Goal: Task Accomplishment & Management: Manage account settings

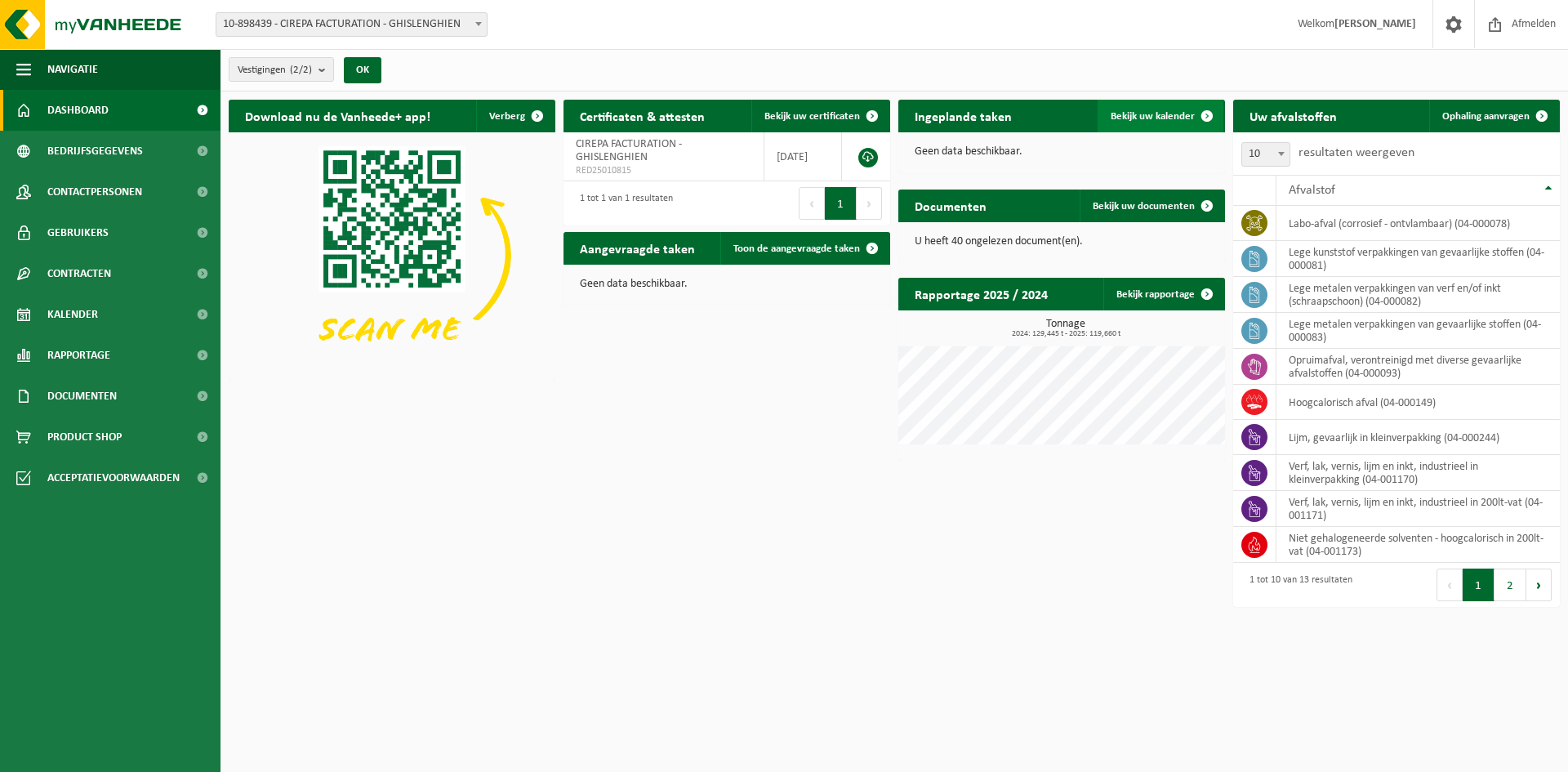
click at [1140, 111] on span "Bekijk uw kalender" at bounding box center [1152, 116] width 84 height 11
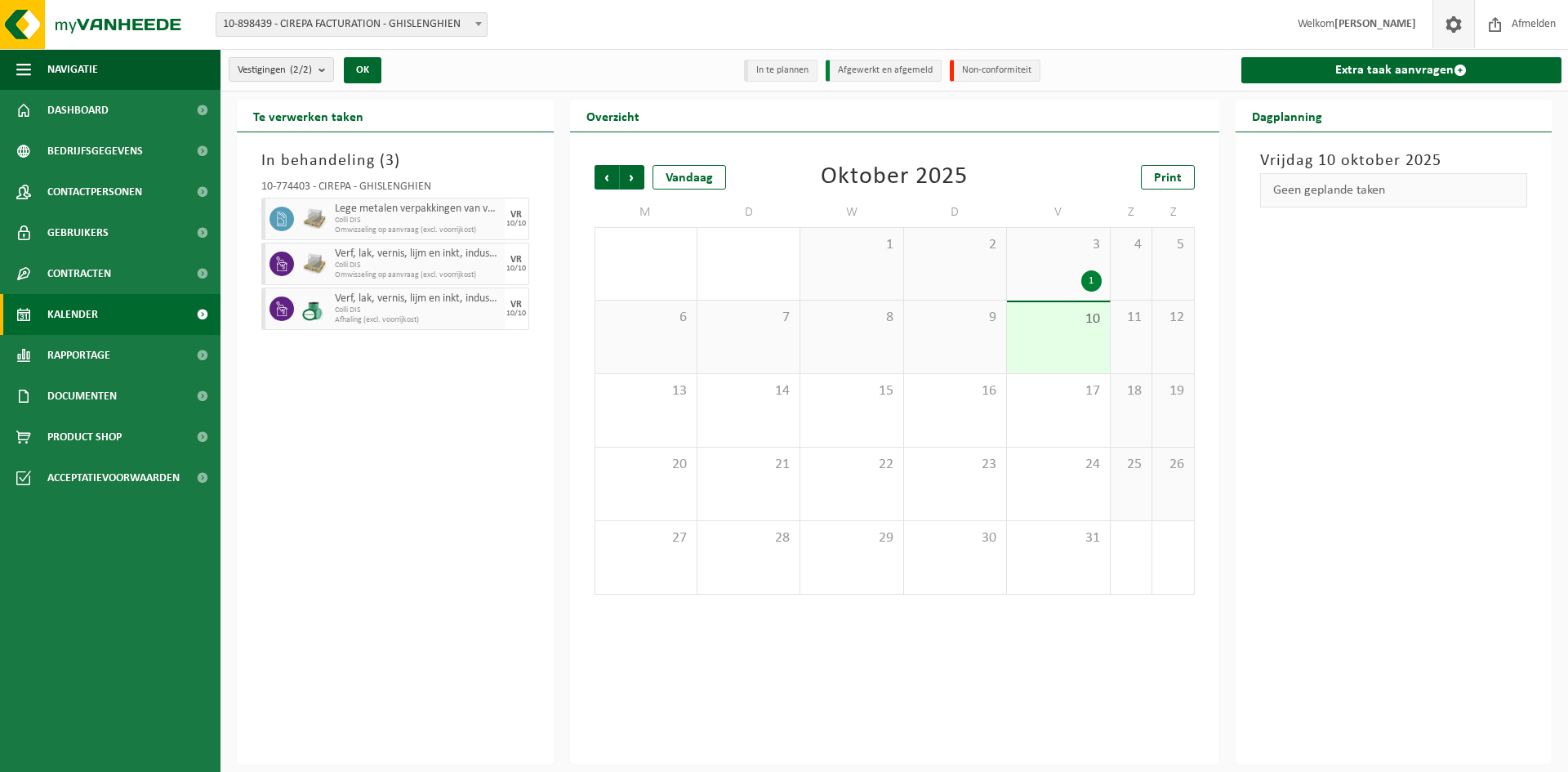
click at [1450, 24] on span at bounding box center [1453, 24] width 24 height 49
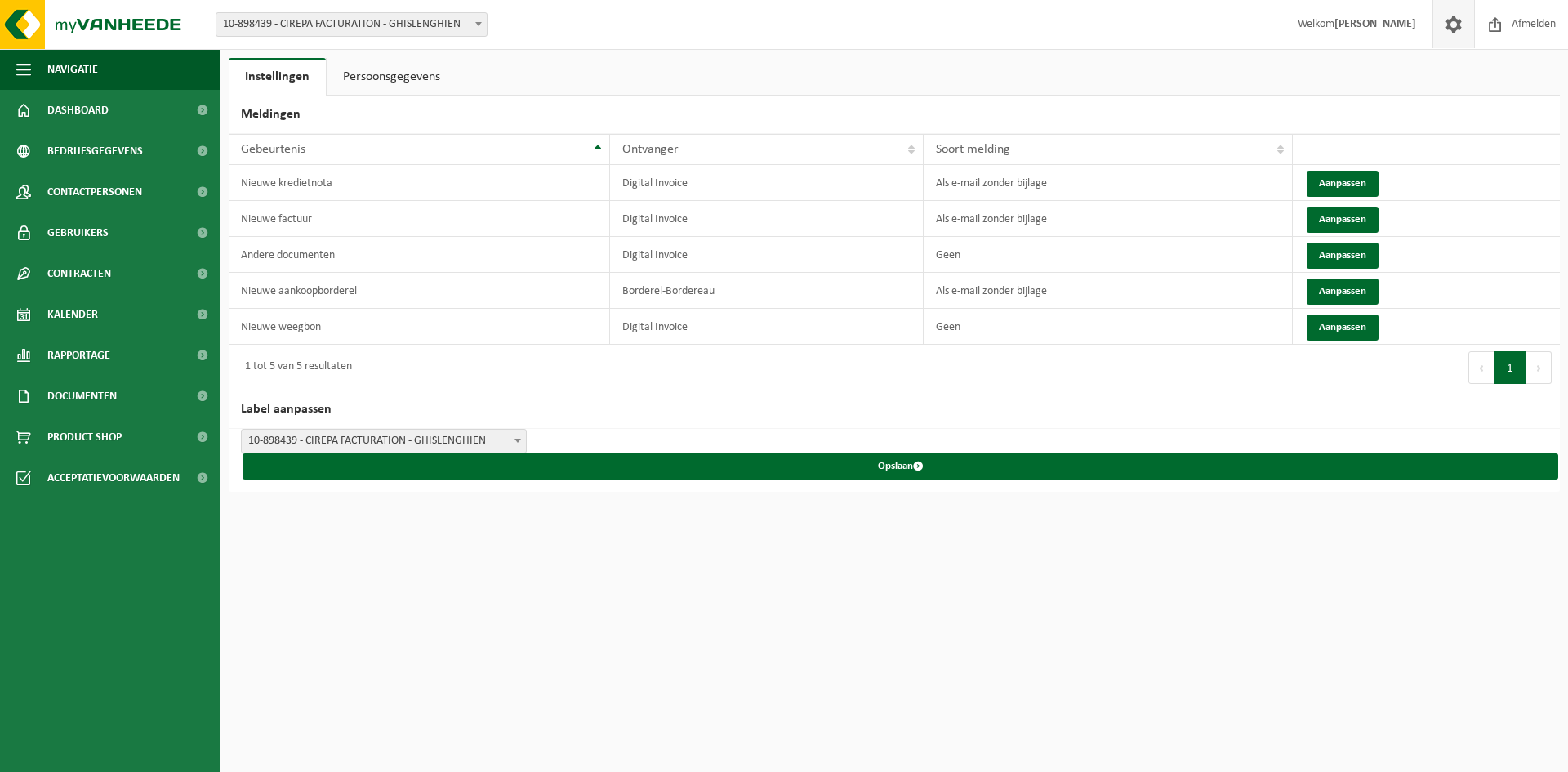
click at [358, 75] on link "Persoonsgegevens" at bounding box center [392, 77] width 130 height 38
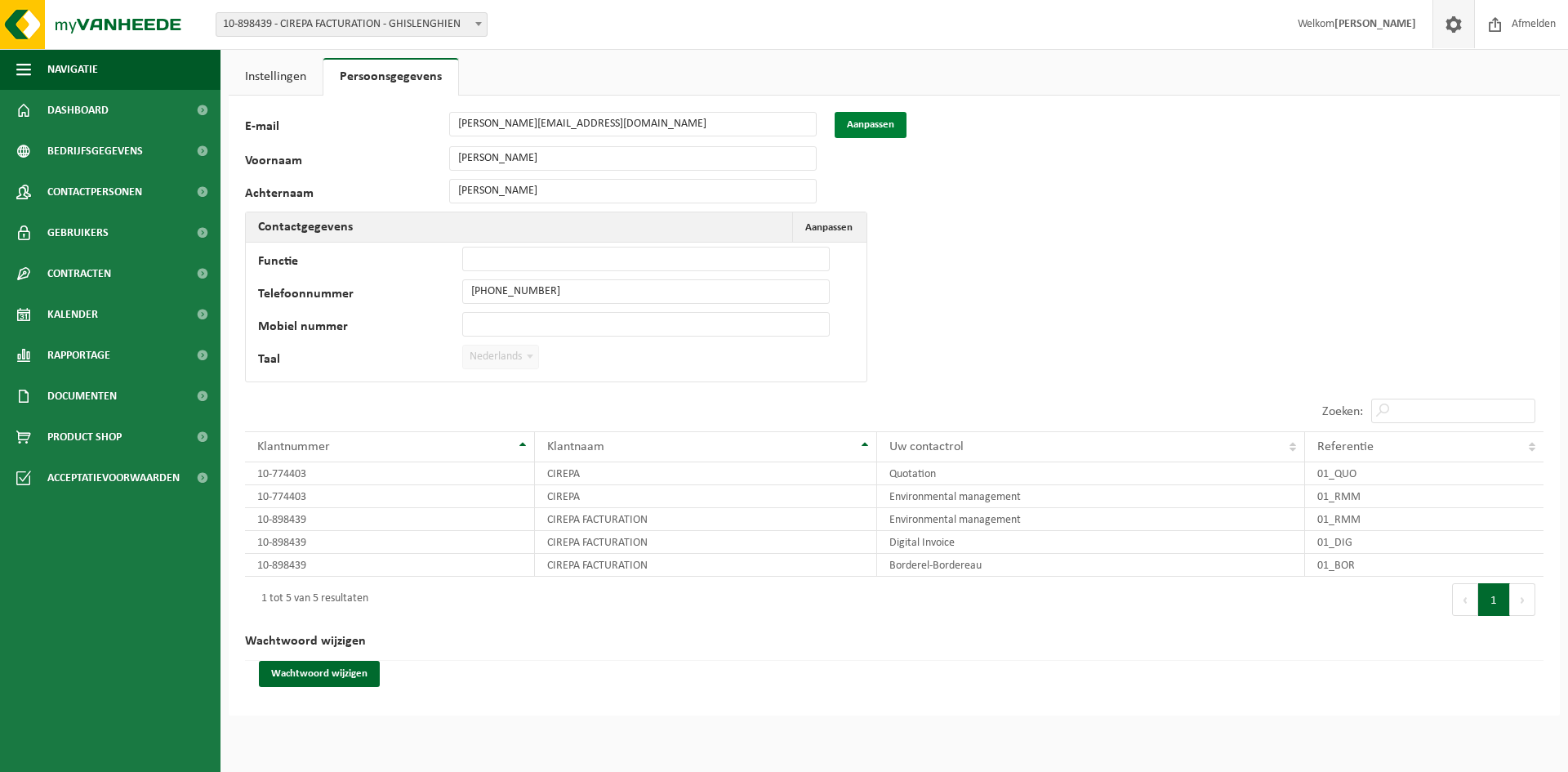
click at [875, 121] on button "Aanpassen" at bounding box center [871, 124] width 72 height 26
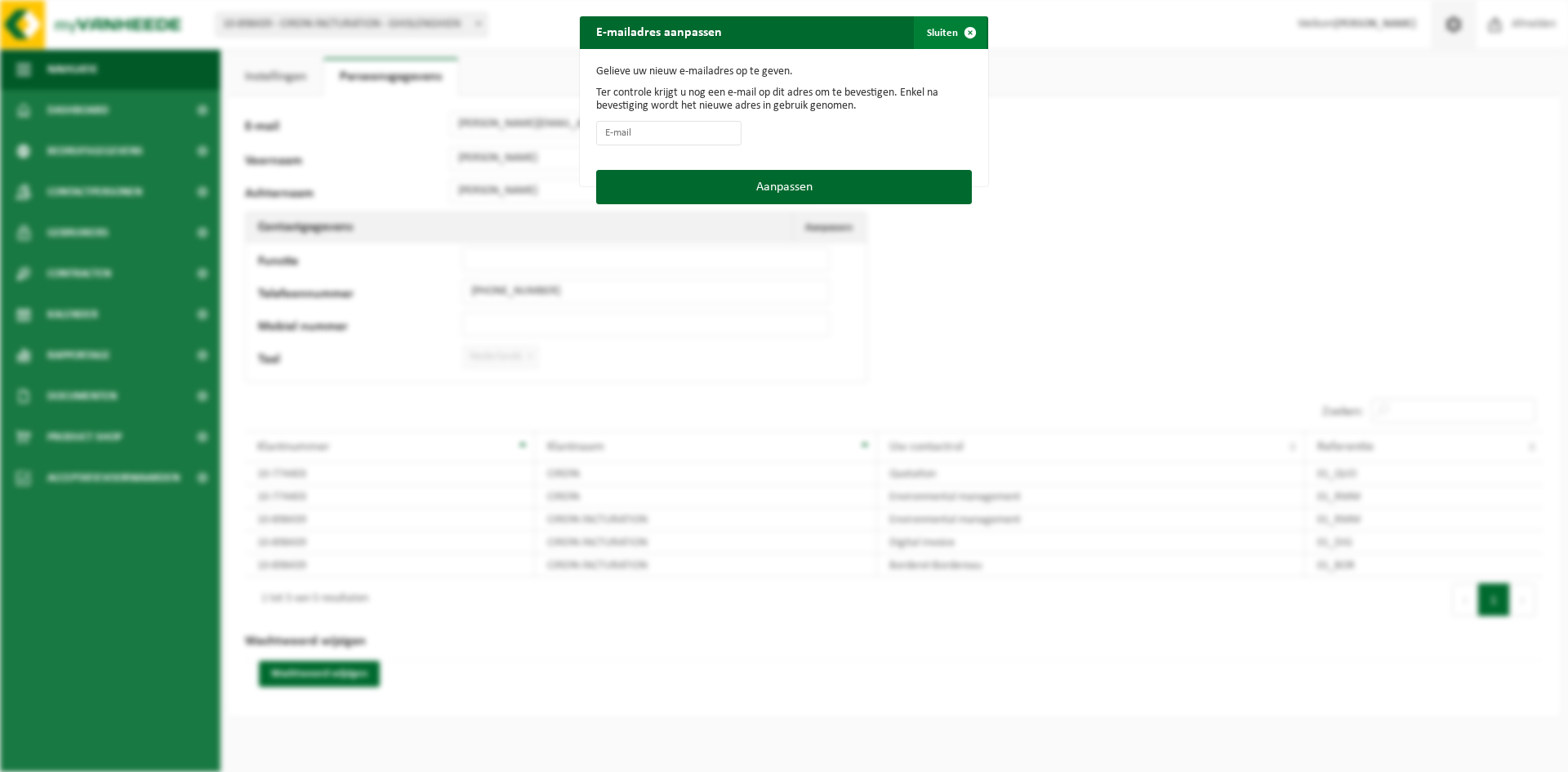
click at [963, 36] on span "button" at bounding box center [970, 32] width 32 height 32
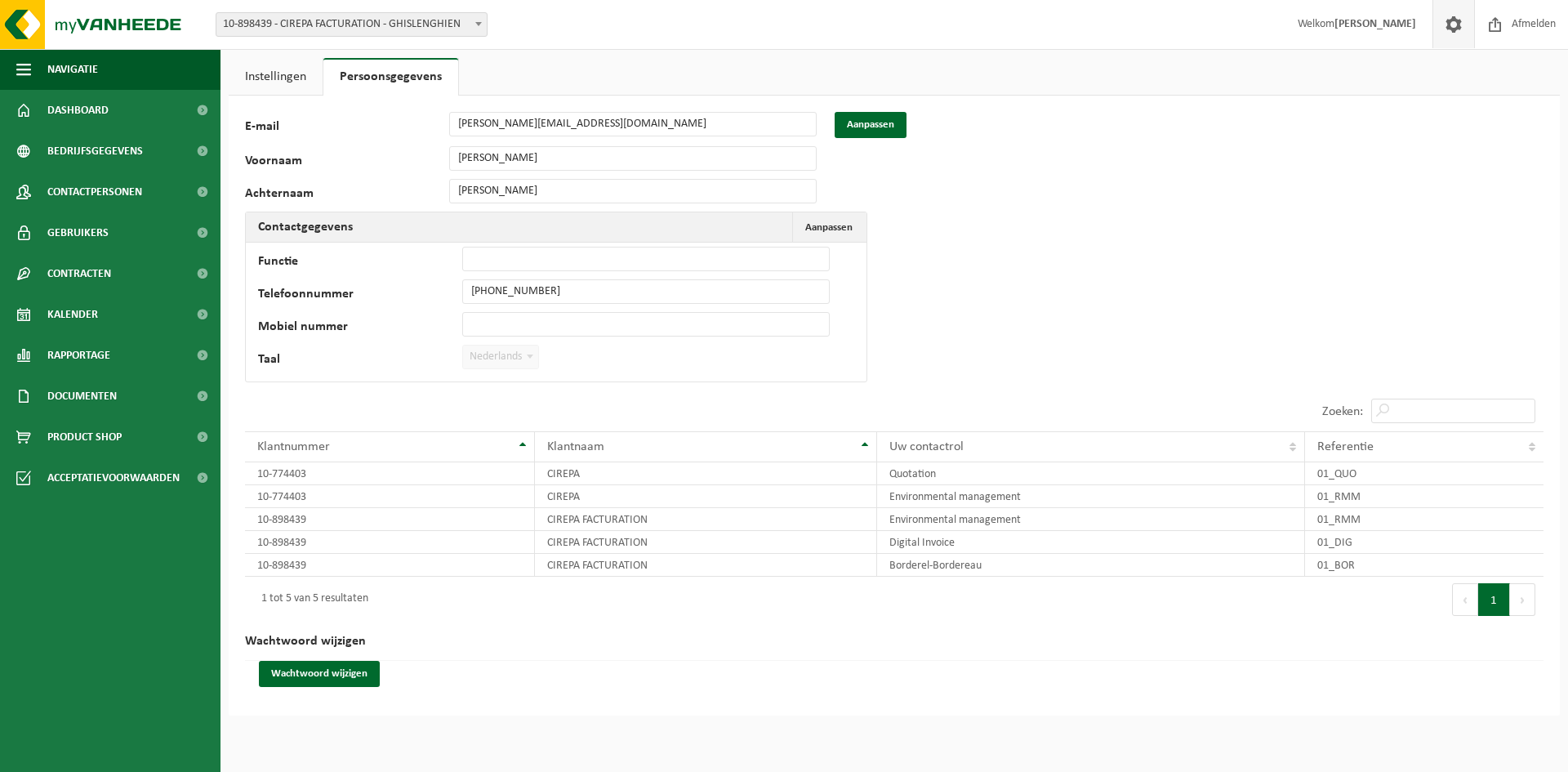
click at [498, 361] on span "Nederlands" at bounding box center [500, 357] width 75 height 23
click at [836, 223] on span "Aanpassen" at bounding box center [829, 228] width 48 height 11
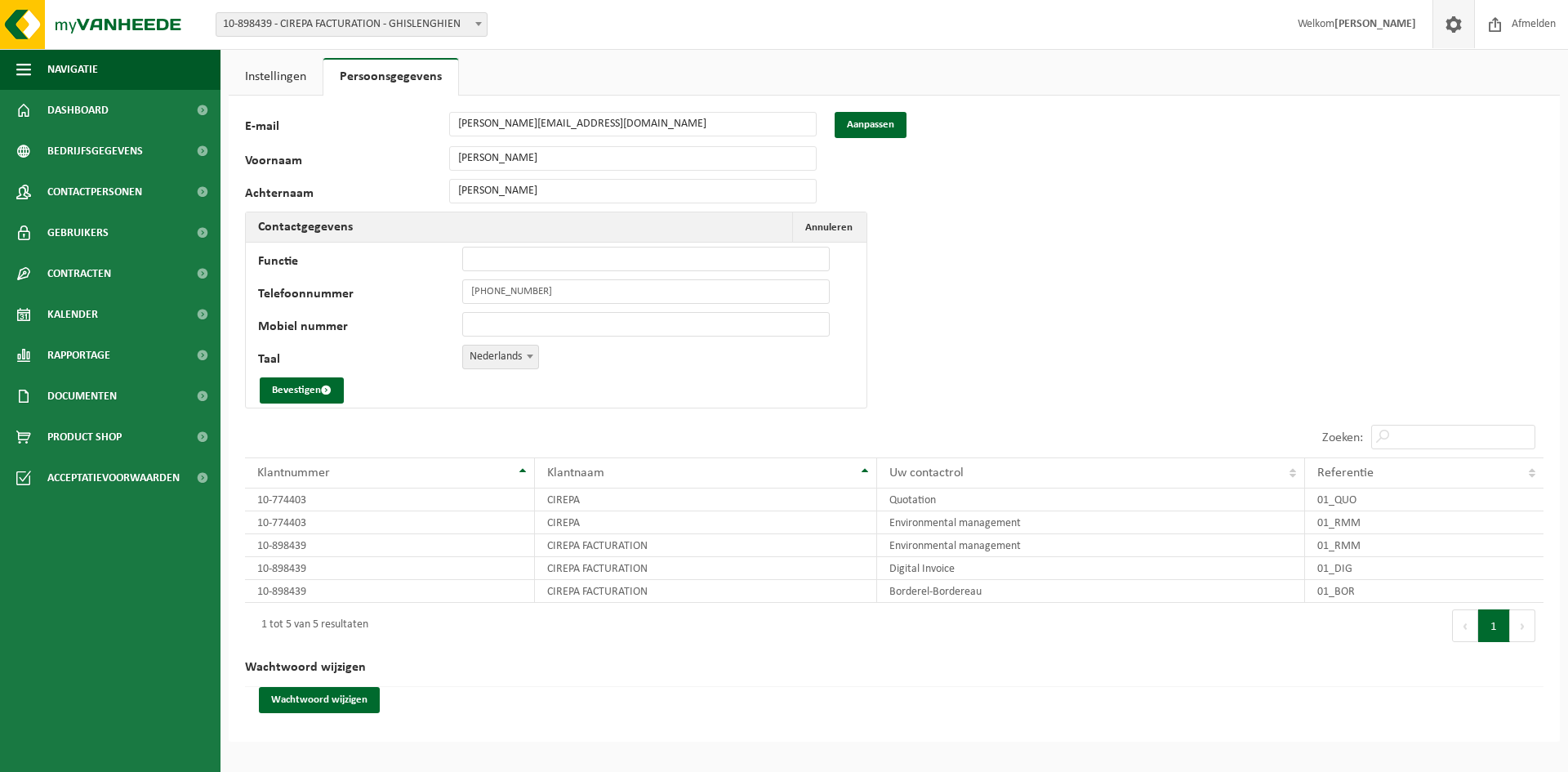
click at [503, 355] on span "Nederlands" at bounding box center [500, 357] width 75 height 23
select select "1"
click at [296, 390] on button "Bevestigen" at bounding box center [301, 390] width 84 height 26
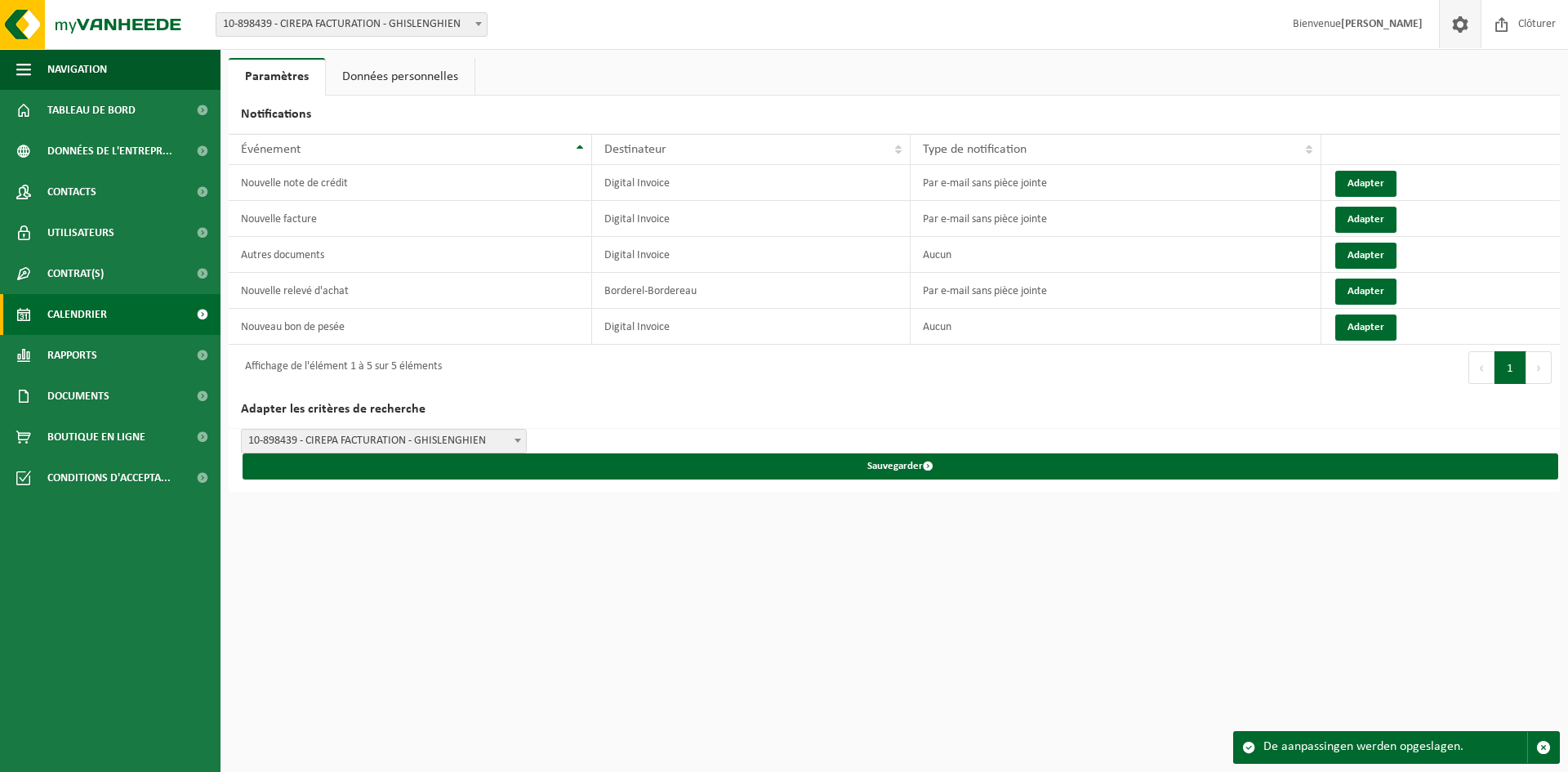
click at [74, 306] on span "Calendrier" at bounding box center [77, 313] width 59 height 41
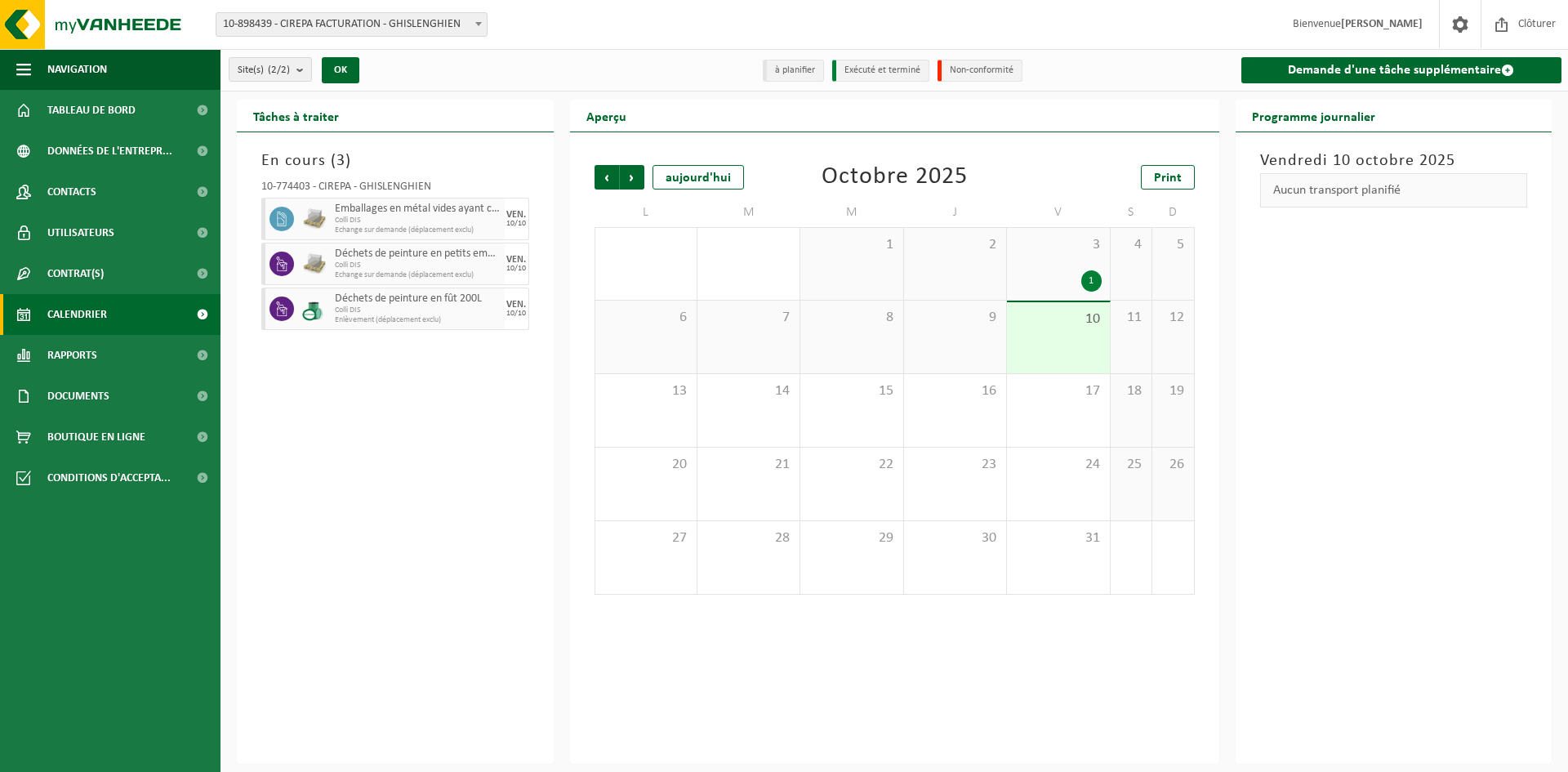
click at [410, 210] on span "Emballages en métal vides ayant contenu des peintures et/ou encres (propres)" at bounding box center [418, 209] width 166 height 14
click at [1531, 32] on span "Clôturer" at bounding box center [1536, 24] width 46 height 49
